Goal: Information Seeking & Learning: Understand process/instructions

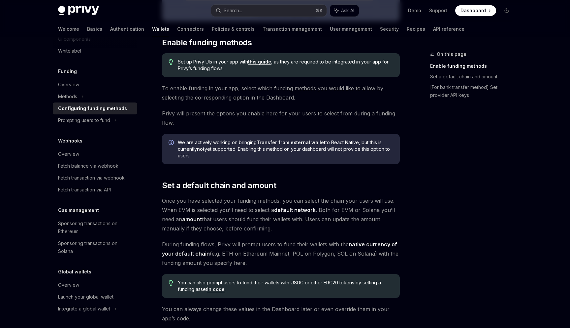
scroll to position [265, 0]
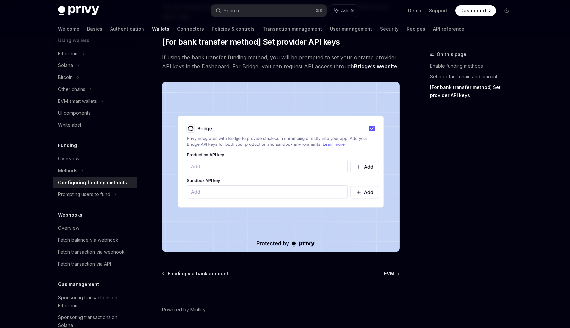
scroll to position [585, 0]
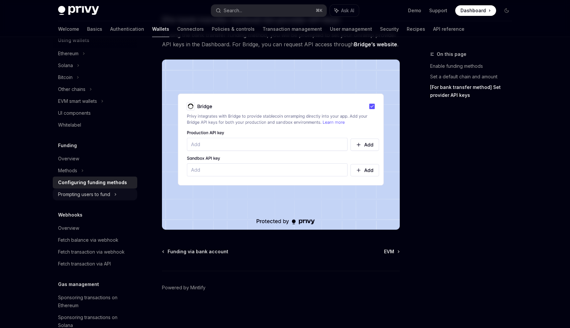
click at [112, 95] on div "Prompting users to fund" at bounding box center [95, 89] width 85 height 12
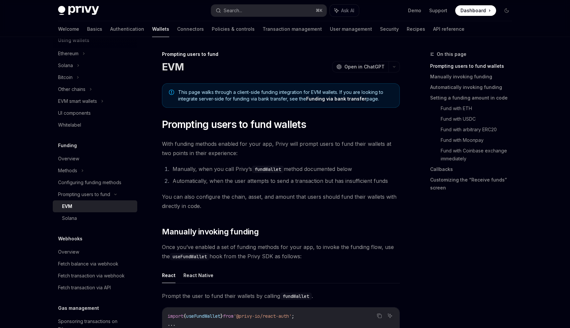
click at [103, 205] on div "EVM" at bounding box center [97, 206] width 71 height 8
type textarea "*"
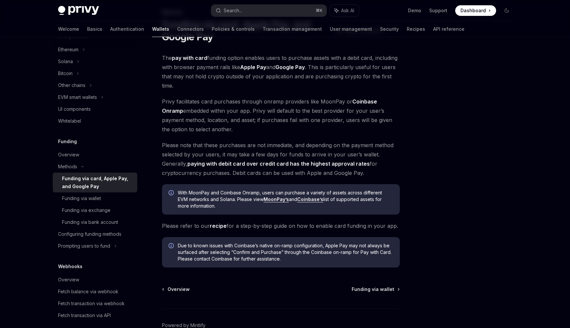
scroll to position [43, 0]
click at [282, 143] on span "Please note that these purchases are not immediate, and depending on the paymen…" at bounding box center [281, 158] width 238 height 37
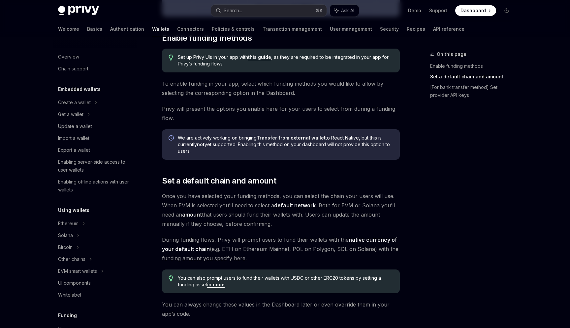
scroll to position [244, 0]
